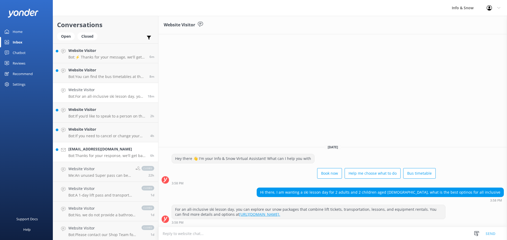
click at [89, 156] on p "Bot: Thanks for your response, we'll get back to you as soon as we can during o…" at bounding box center [107, 156] width 78 height 5
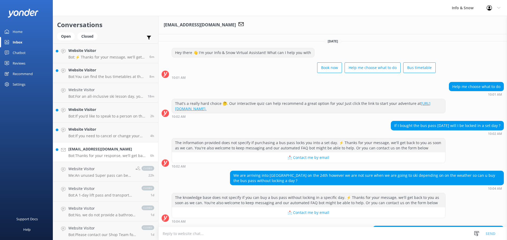
scroll to position [54, 0]
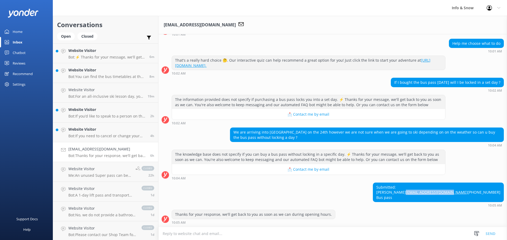
drag, startPoint x: 498, startPoint y: 185, endPoint x: 448, endPoint y: 188, distance: 49.9
click at [448, 188] on div "Submitted: [PERSON_NAME] [EMAIL_ADDRESS][DOMAIN_NAME] [PHONE_NUMBER] Bus pass" at bounding box center [438, 192] width 130 height 19
copy link "[EMAIL_ADDRESS][DOMAIN_NAME]"
click at [82, 136] on p "Bot: If you need to cancel or change your booking, please contact the team on […" at bounding box center [107, 136] width 78 height 5
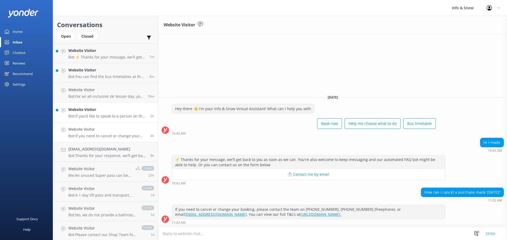
drag, startPoint x: 94, startPoint y: 113, endPoint x: 152, endPoint y: 122, distance: 58.8
click at [95, 113] on div "Website Visitor Bot: If you’d like to speak to a person on the Info & Snow team…" at bounding box center [107, 113] width 78 height 12
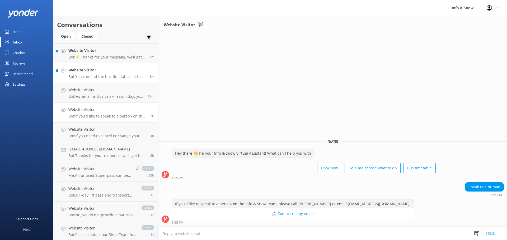
click at [84, 72] on h4 "Website Visitor" at bounding box center [106, 70] width 77 height 6
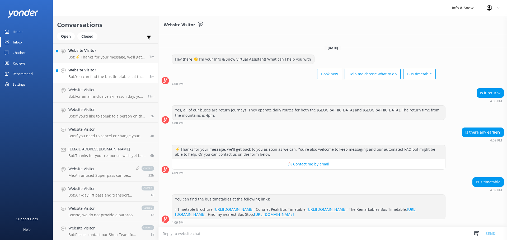
scroll to position [4, 0]
drag, startPoint x: 97, startPoint y: 55, endPoint x: 138, endPoint y: 86, distance: 52.1
click at [97, 55] on p "Bot: ⚡ Thanks for your message, we'll get back to you as soon as we can. You're…" at bounding box center [106, 57] width 77 height 5
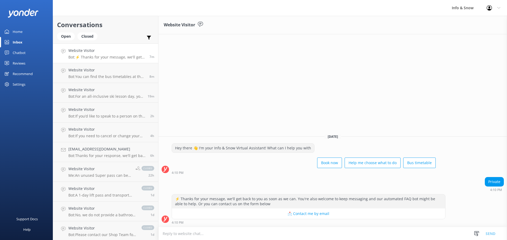
click at [256, 233] on textarea at bounding box center [332, 233] width 348 height 13
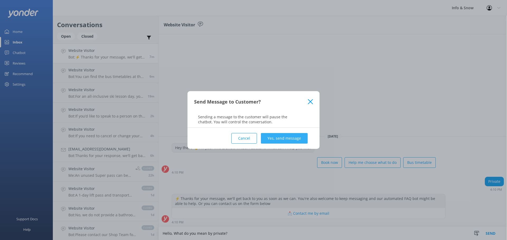
type textarea "Hello, What do you mean by private?"
click at [279, 133] on button "Yes, send message" at bounding box center [284, 138] width 47 height 11
